Goal: Task Accomplishment & Management: Use online tool/utility

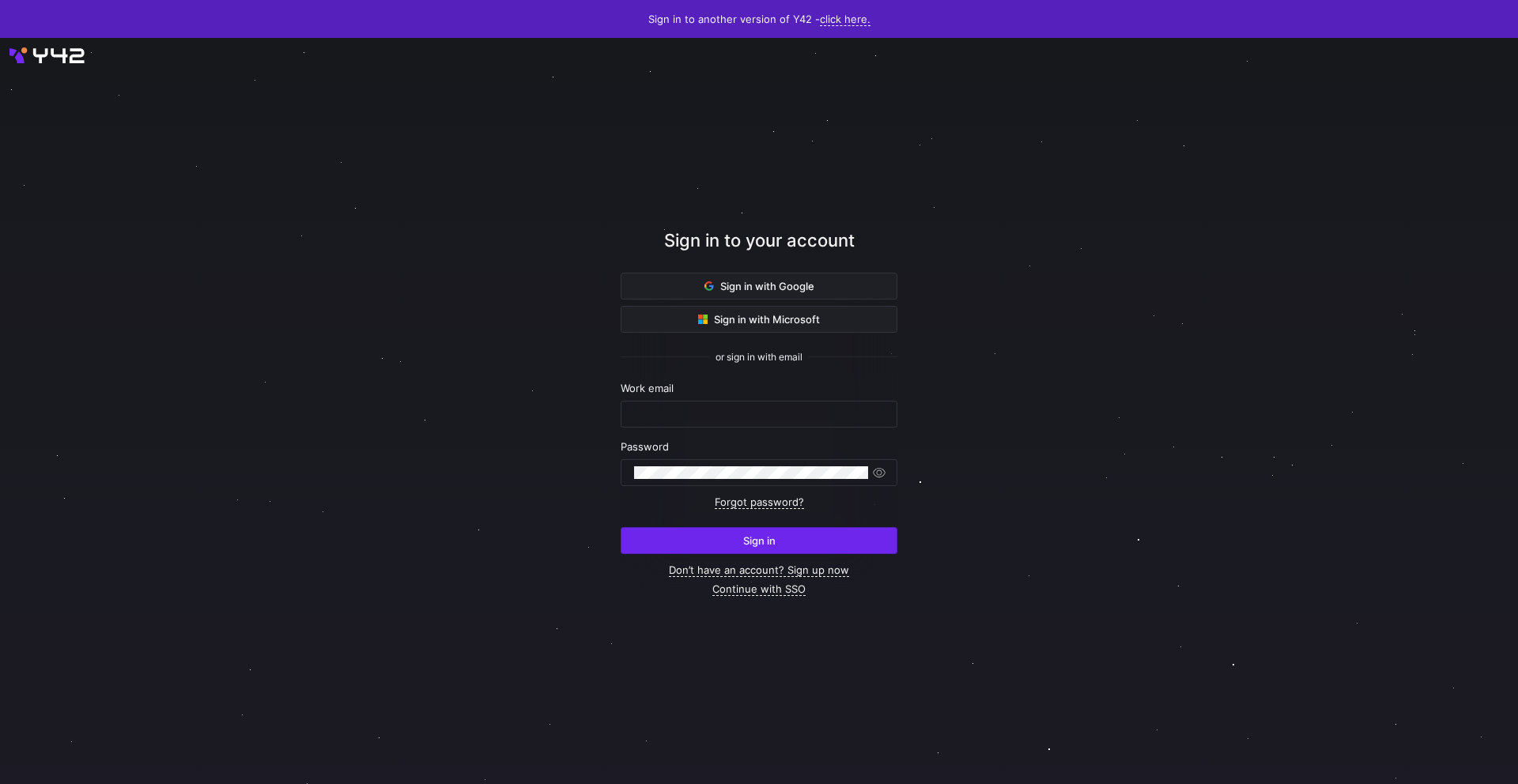
type input "[EMAIL_ADDRESS][PERSON_NAME][DOMAIN_NAME]"
click at [759, 531] on span "submit" at bounding box center [759, 540] width 275 height 25
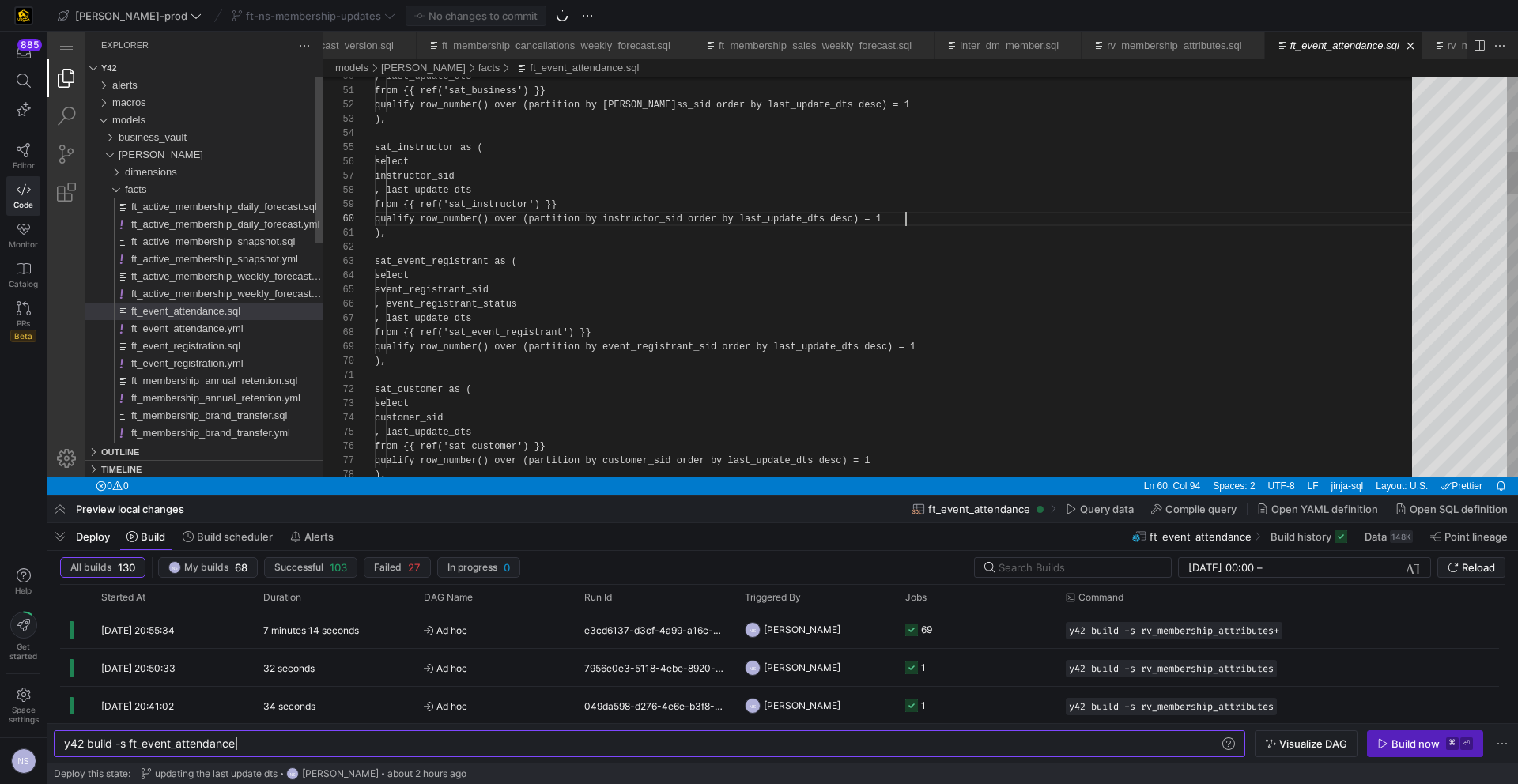
scroll to position [128, 531]
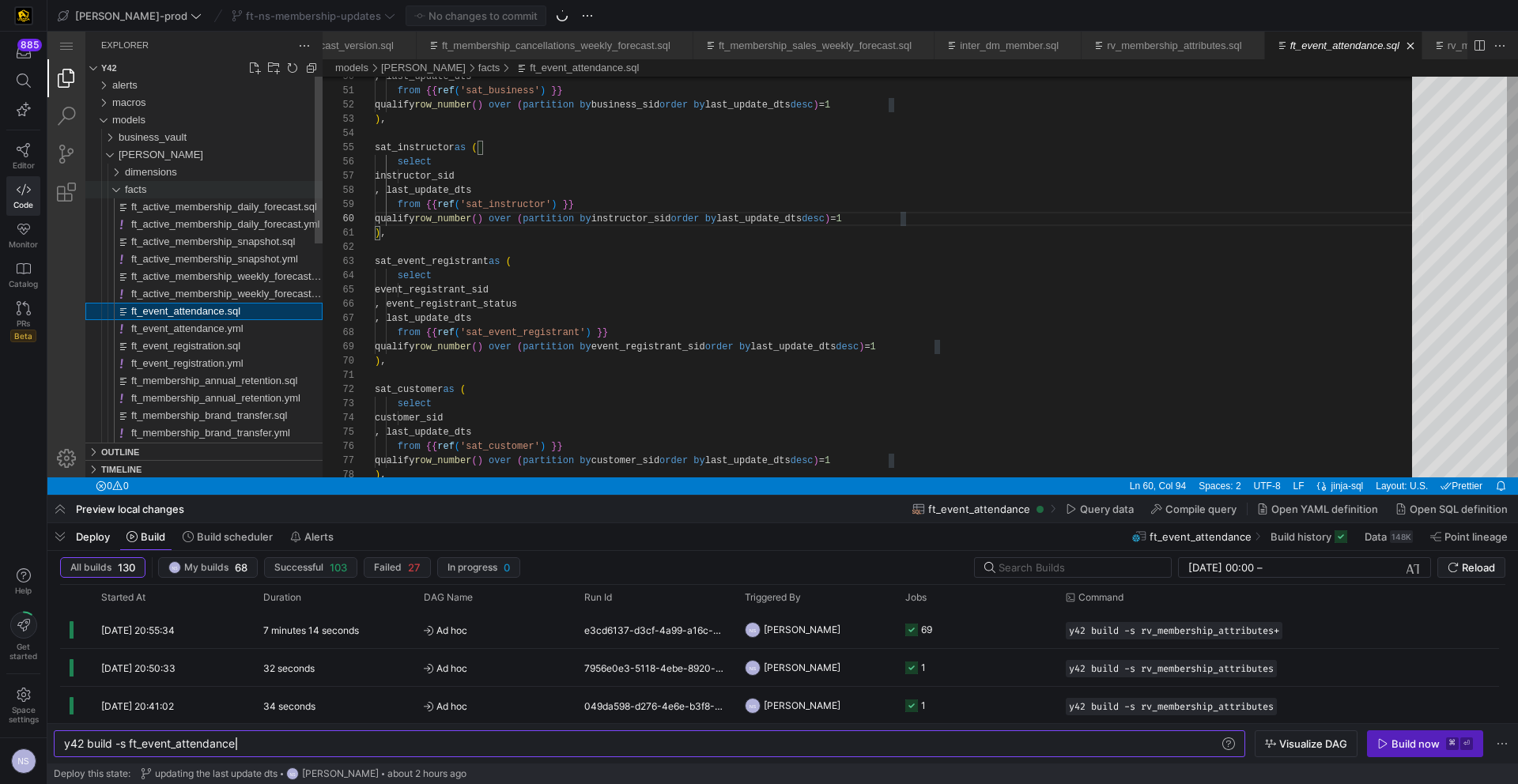
click at [132, 188] on span "facts" at bounding box center [135, 189] width 22 height 12
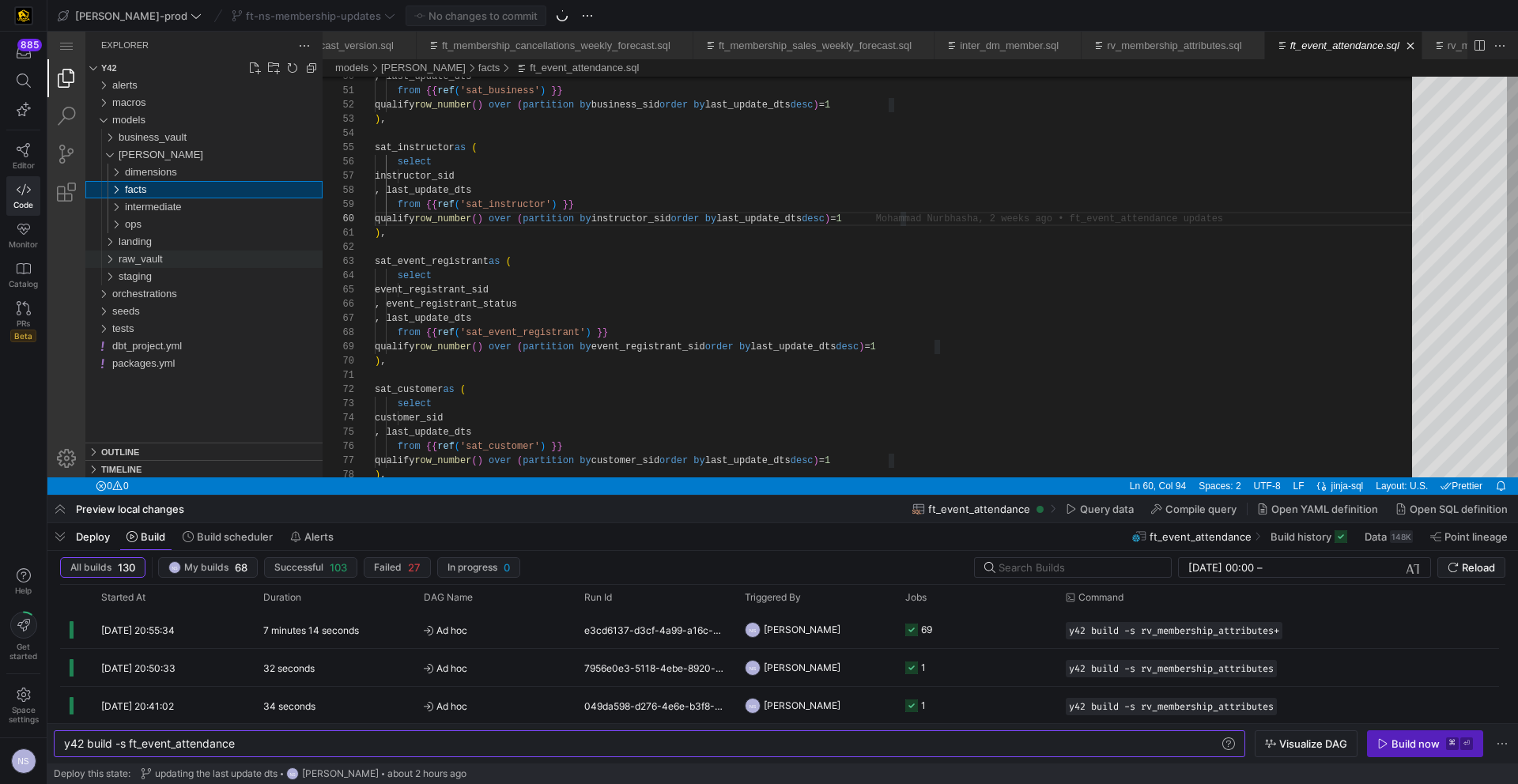
scroll to position [0, 82]
click at [163, 263] on div "raw_vault" at bounding box center [220, 259] width 204 height 17
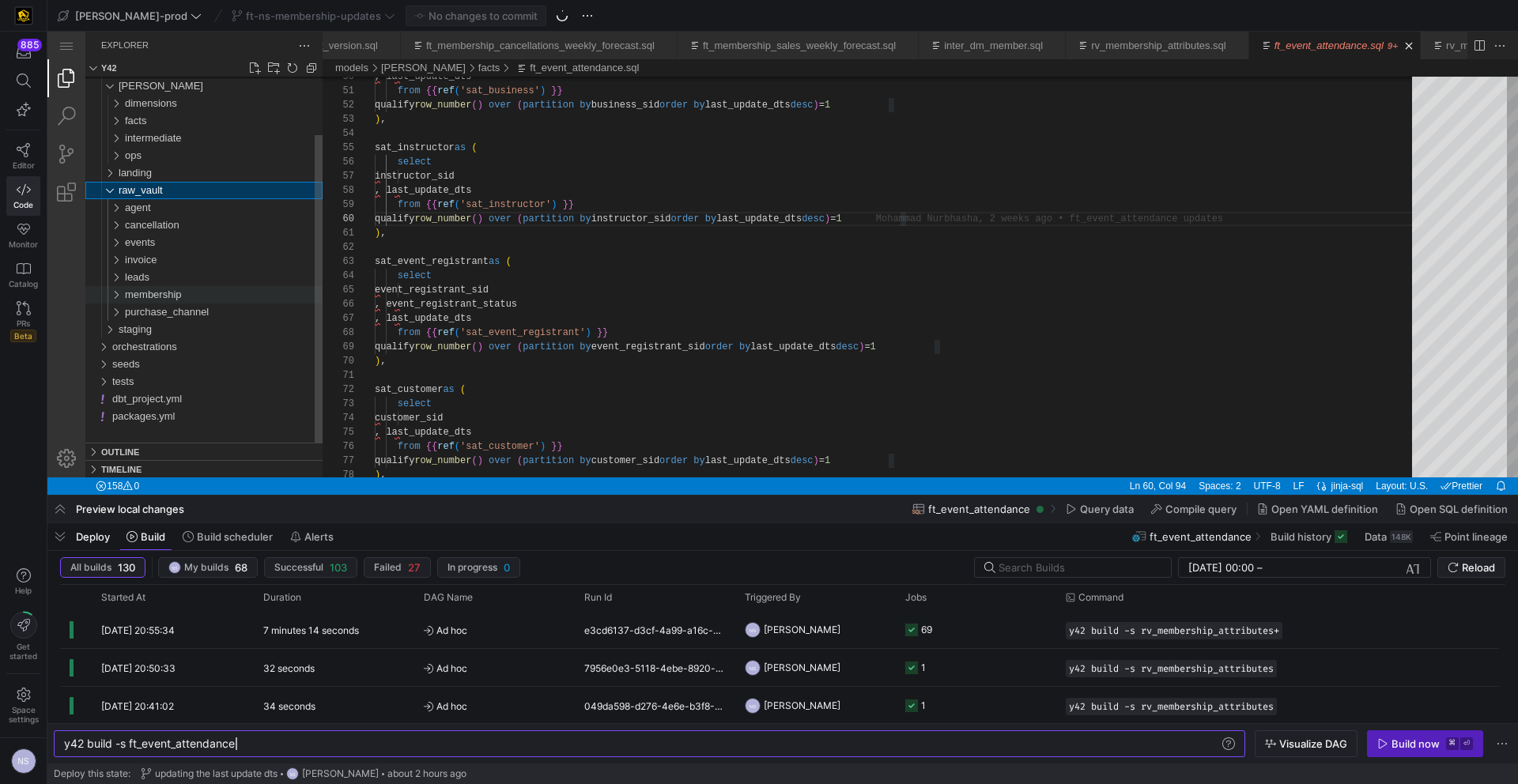
click at [193, 298] on div "membership" at bounding box center [224, 295] width 198 height 17
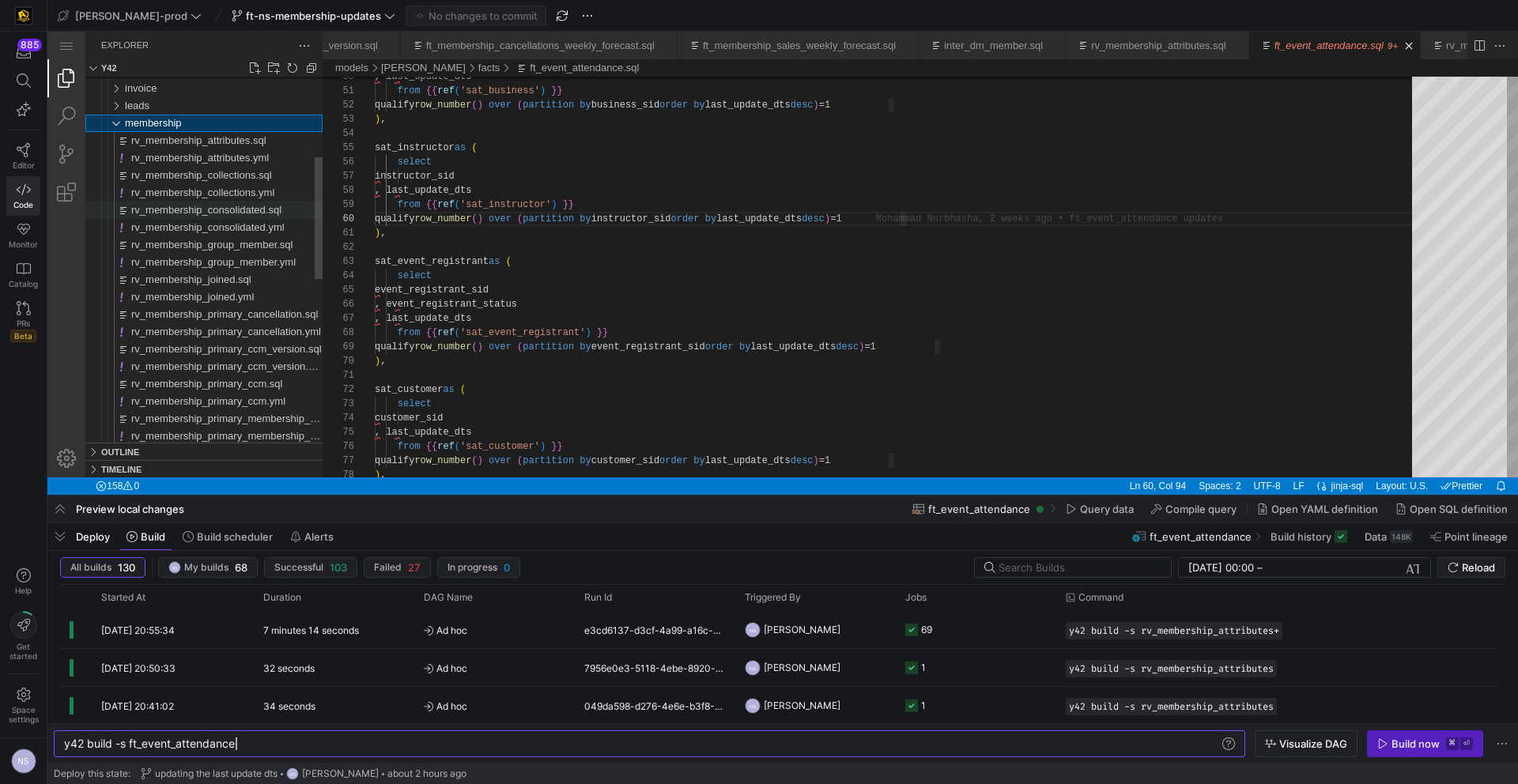
click at [234, 211] on span "rv_membership_consolidated.sql" at bounding box center [206, 210] width 151 height 12
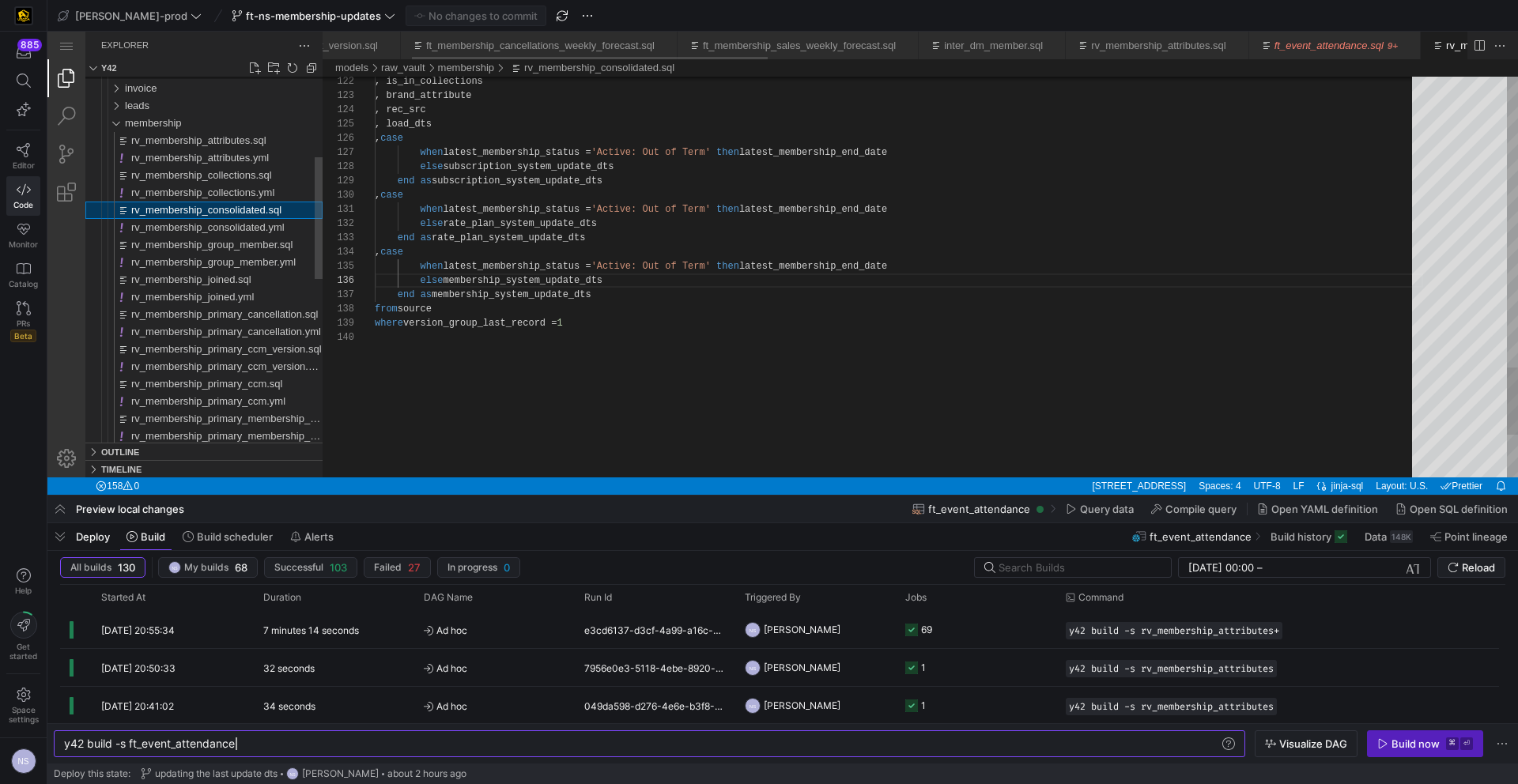
scroll to position [0, 288]
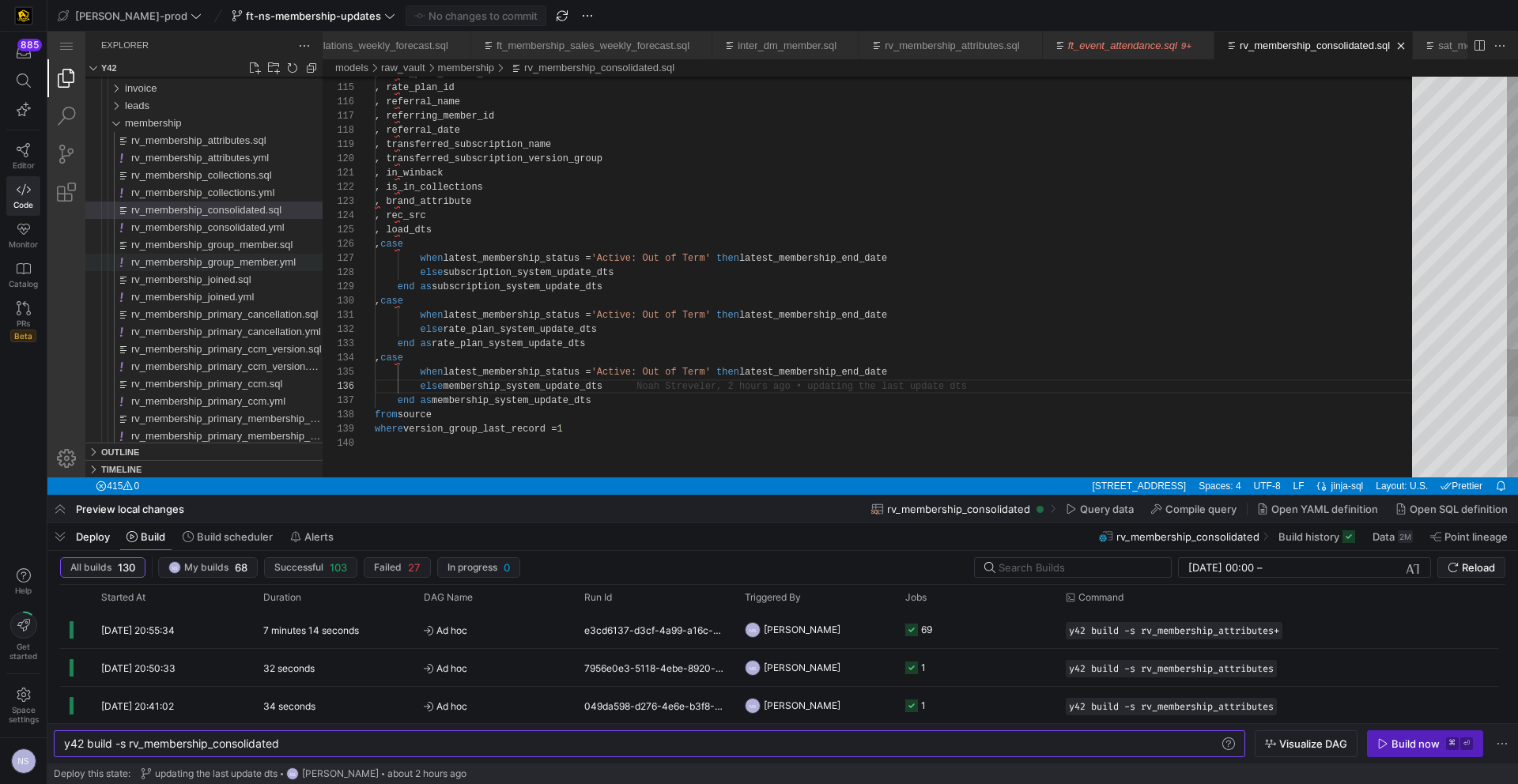
scroll to position [0, 304]
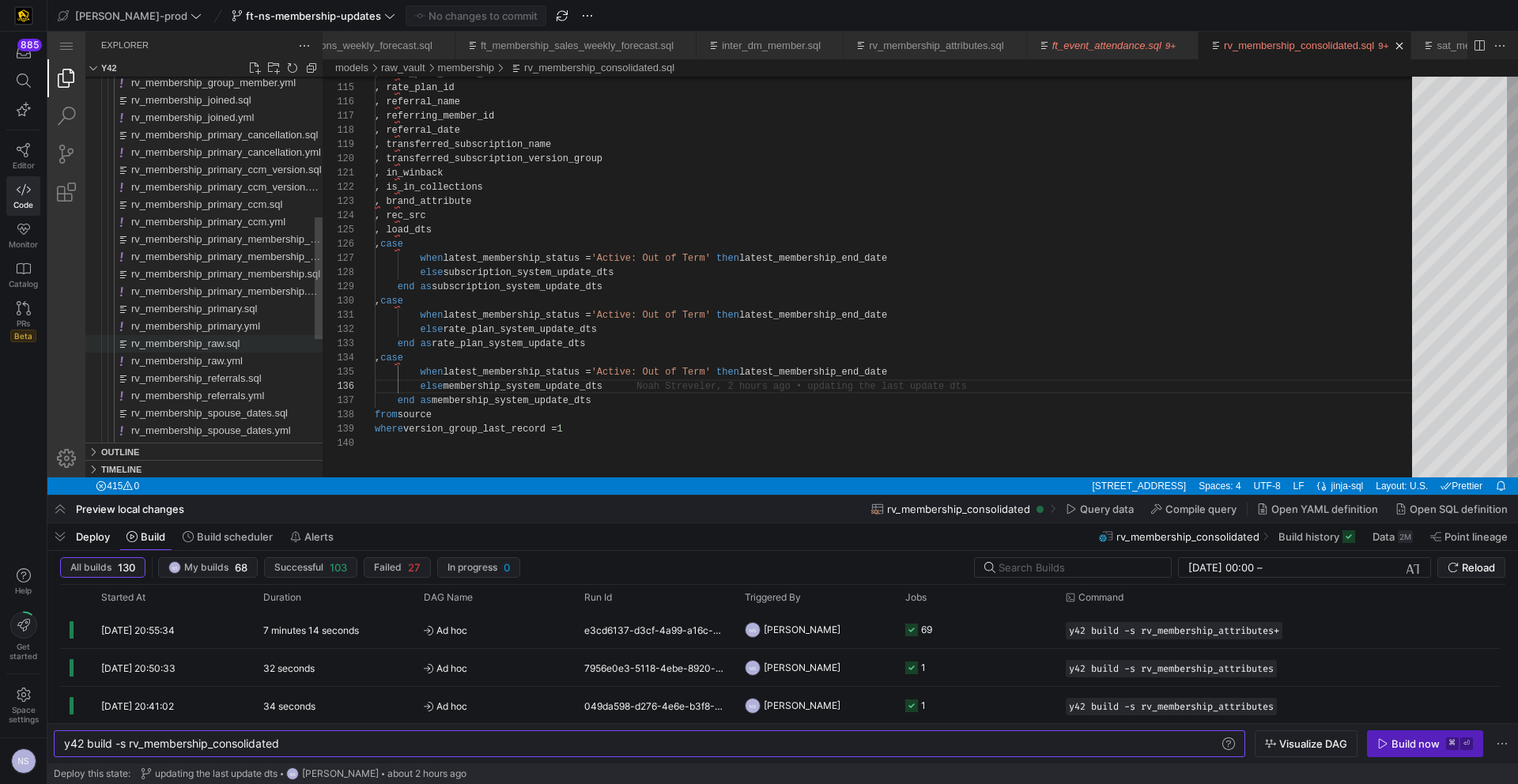
click at [226, 343] on span "rv_membership_raw.sql" at bounding box center [186, 343] width 108 height 12
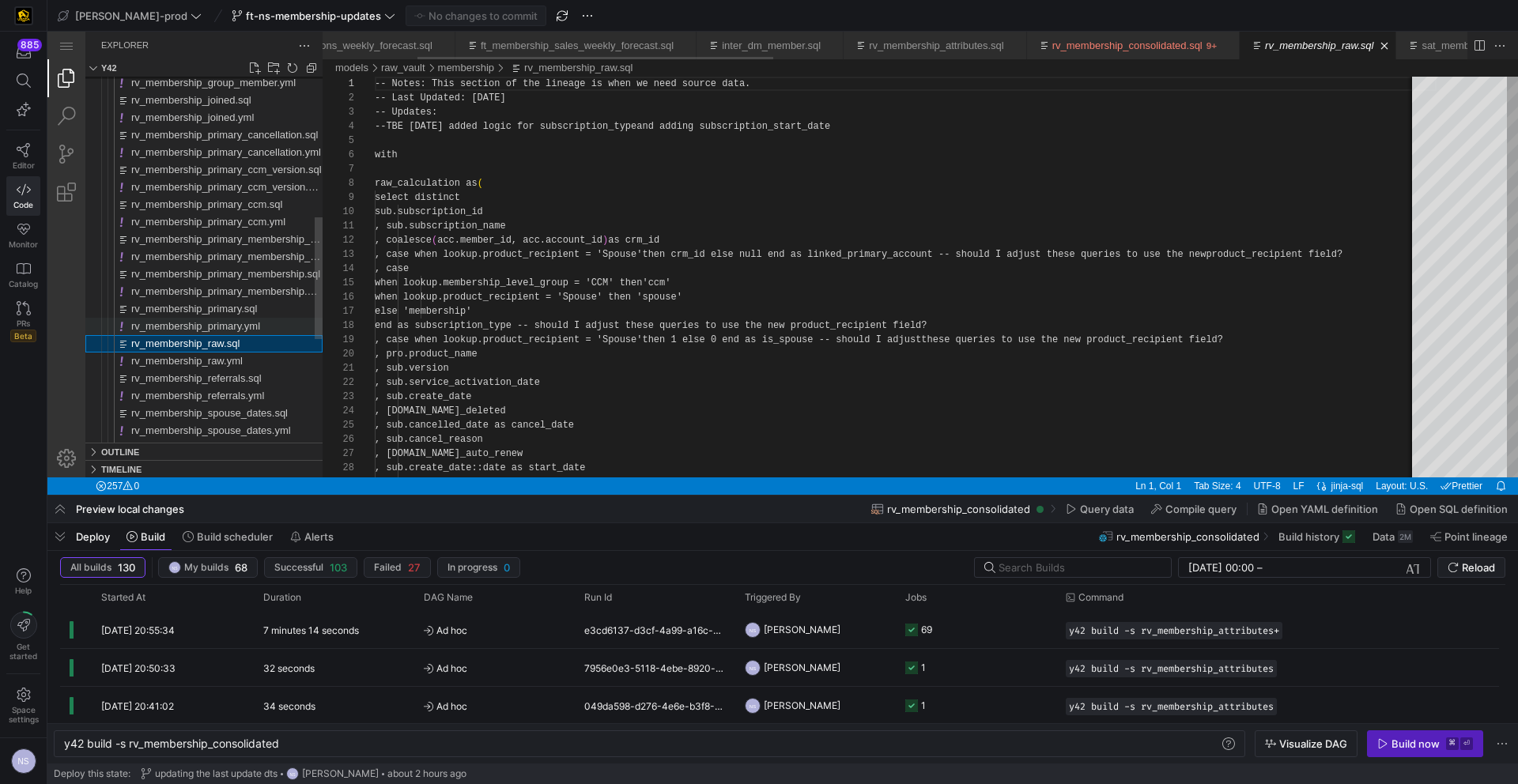
scroll to position [142, 0]
type textarea "y42 build -s rv_membership_raw"
